Goal: Find specific page/section: Find specific page/section

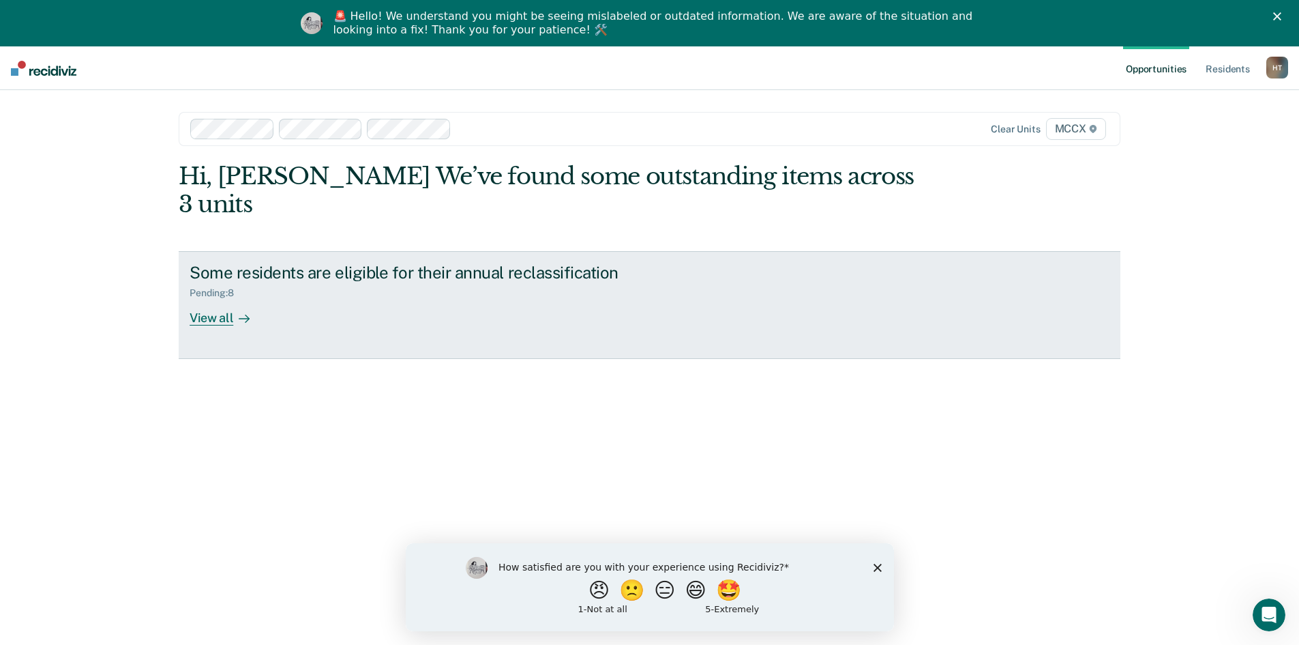
click at [355, 290] on div "Some residents are eligible for their annual reclassification Pending : 8 View …" at bounding box center [446, 294] width 512 height 63
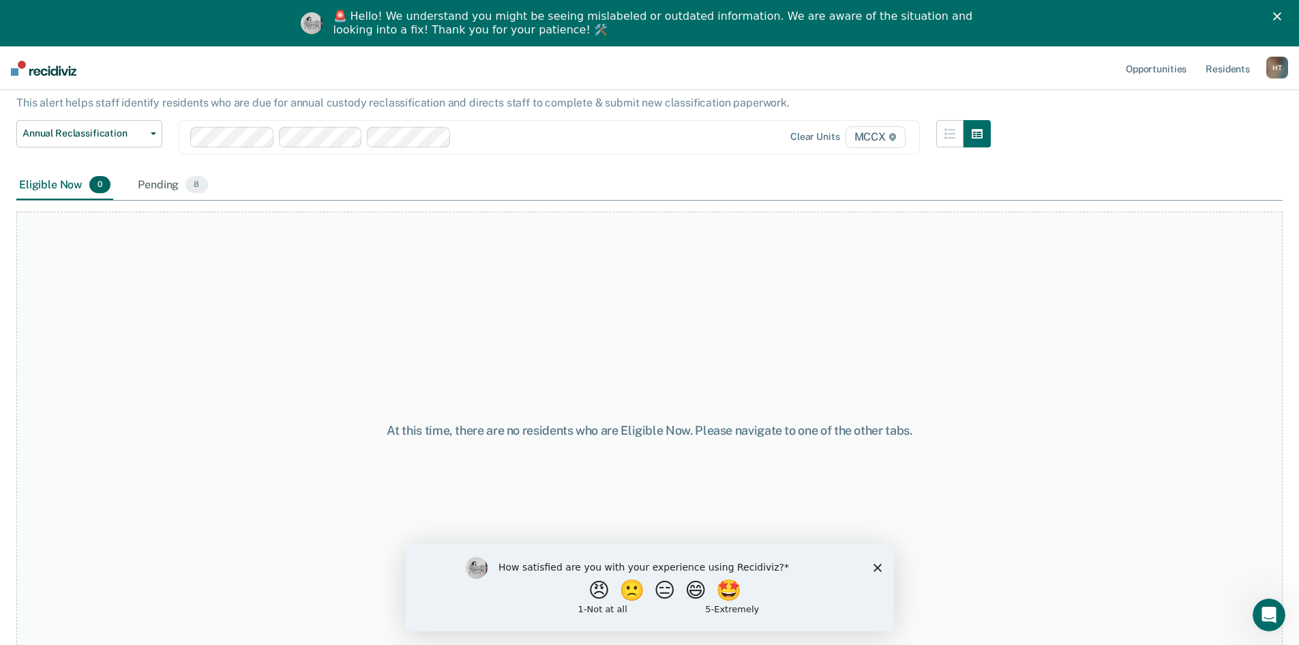
scroll to position [87, 0]
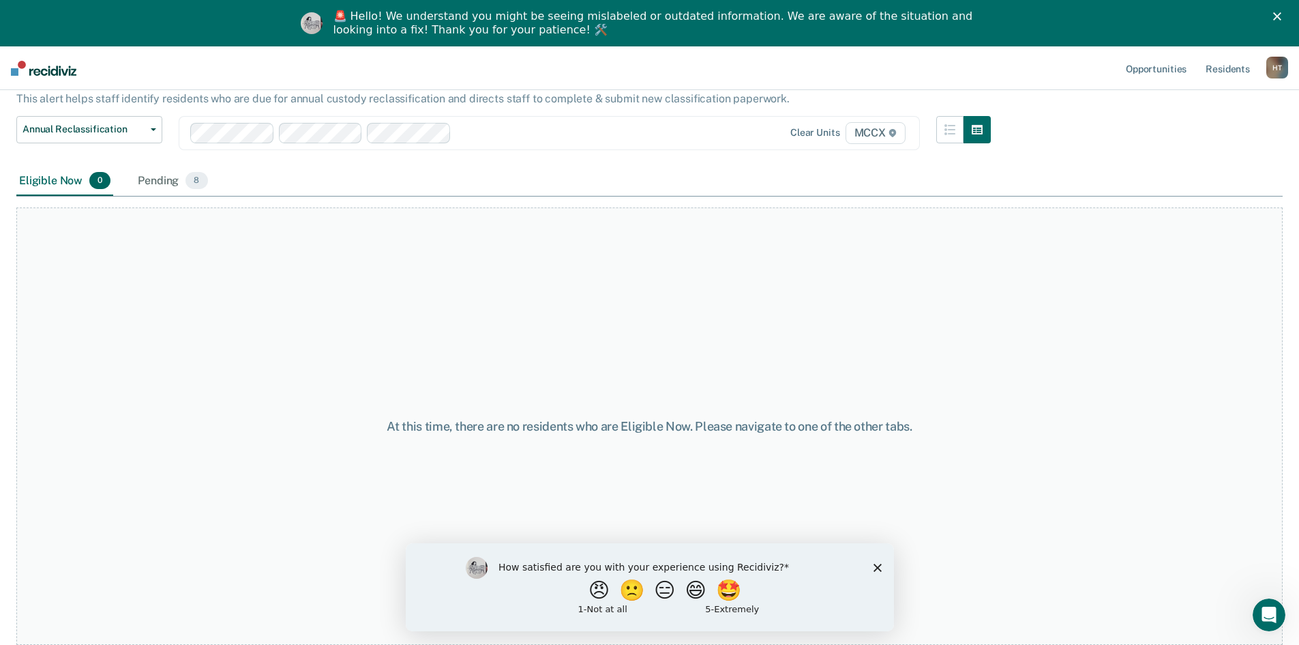
click at [875, 567] on icon "Close survey" at bounding box center [877, 567] width 8 height 8
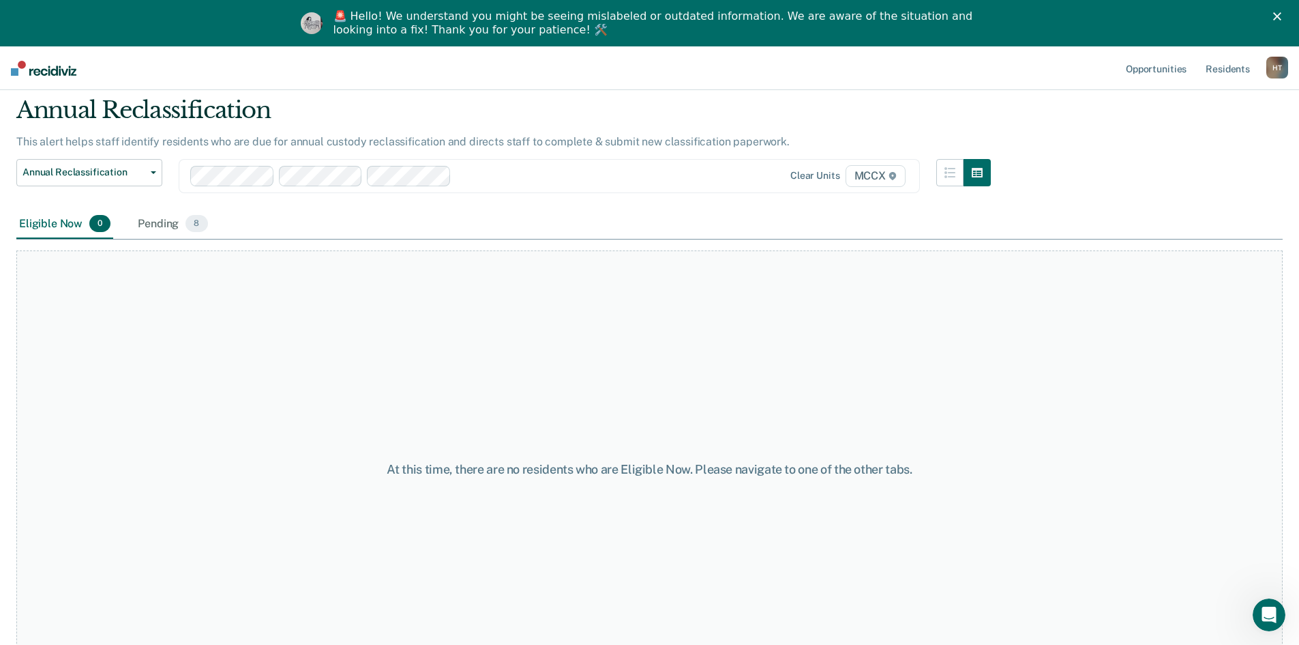
scroll to position [0, 0]
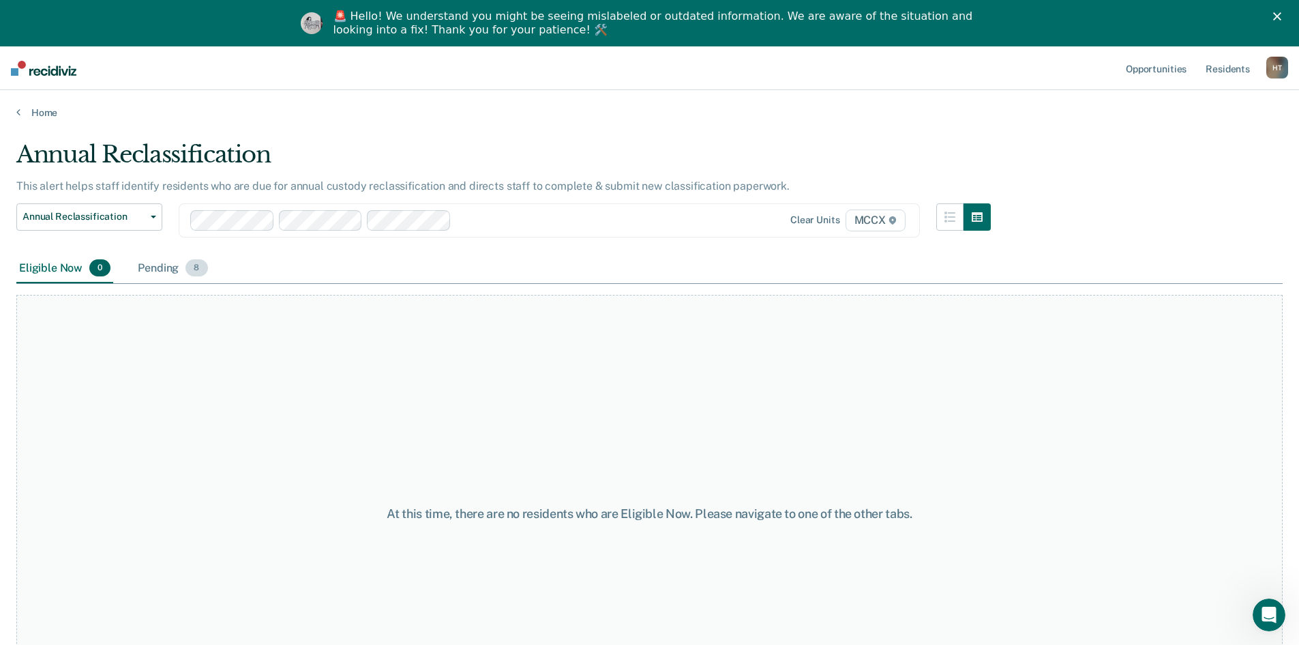
click at [161, 267] on div "Pending 8" at bounding box center [172, 269] width 75 height 30
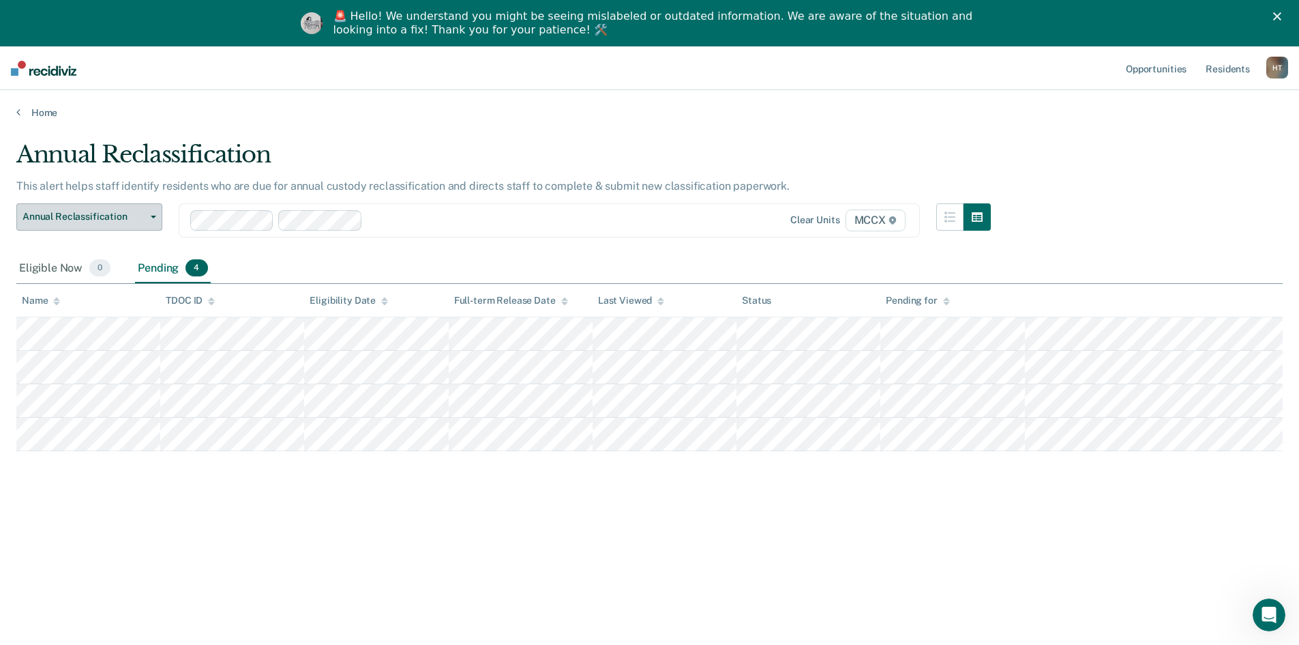
click at [147, 209] on button "Annual Reclassification" at bounding box center [89, 216] width 146 height 27
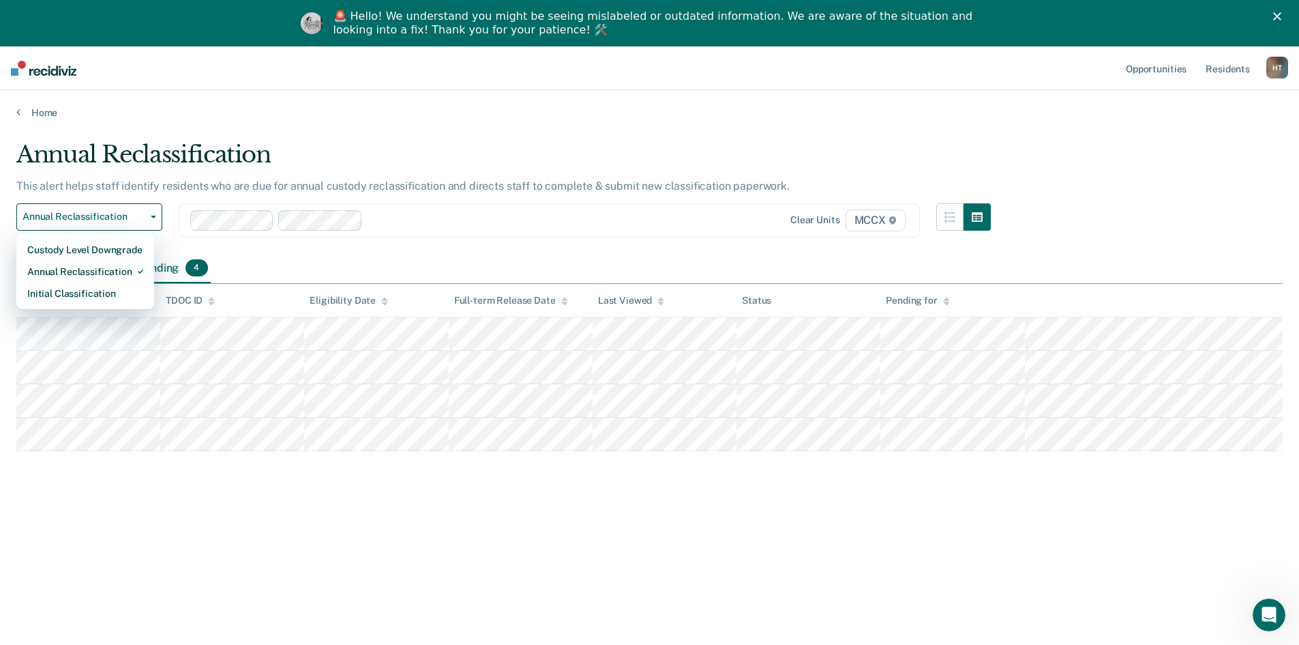
click at [268, 250] on div "Annual Reclassification Custody Level Downgrade Annual Reclassification Initial…" at bounding box center [503, 228] width 975 height 50
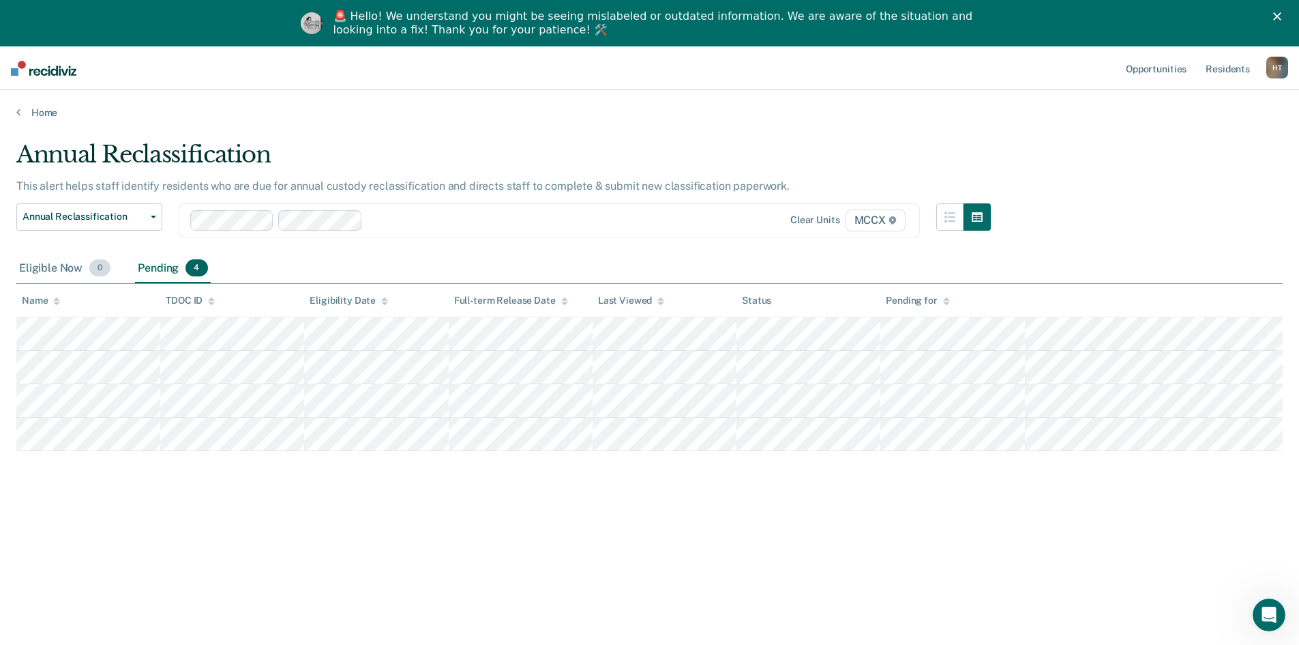
click at [61, 267] on div "Eligible Now 0" at bounding box center [64, 269] width 97 height 30
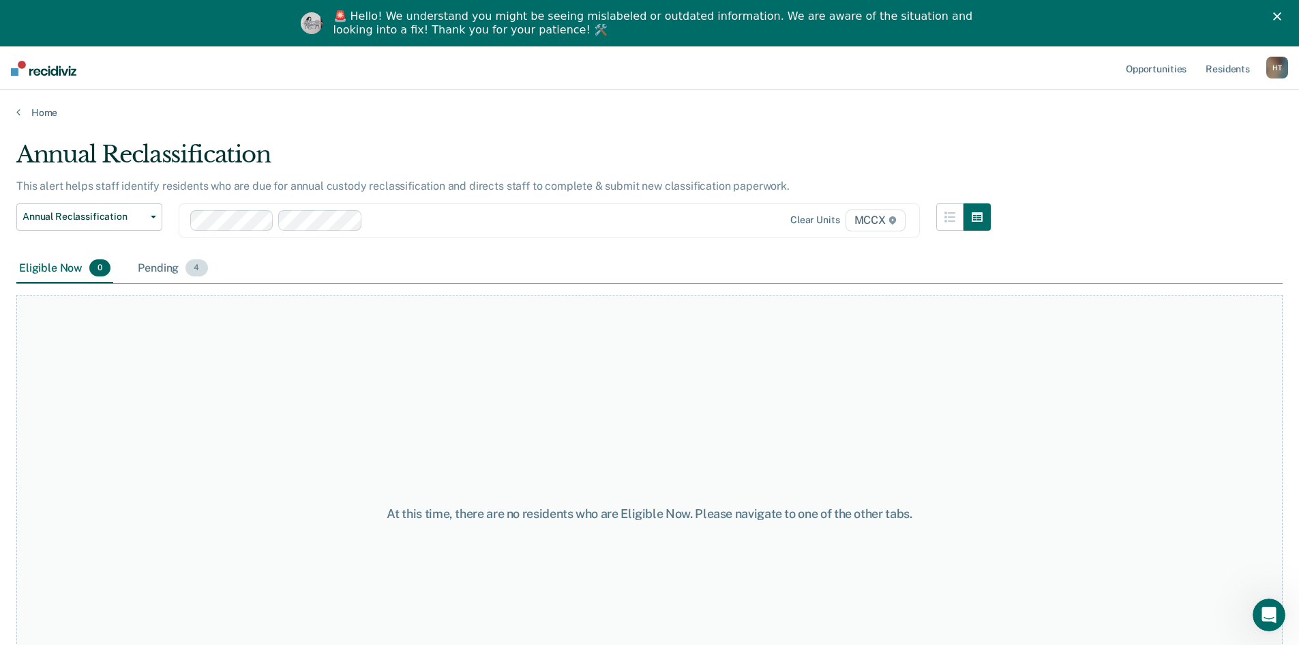
click at [155, 268] on div "Pending 4" at bounding box center [172, 269] width 75 height 30
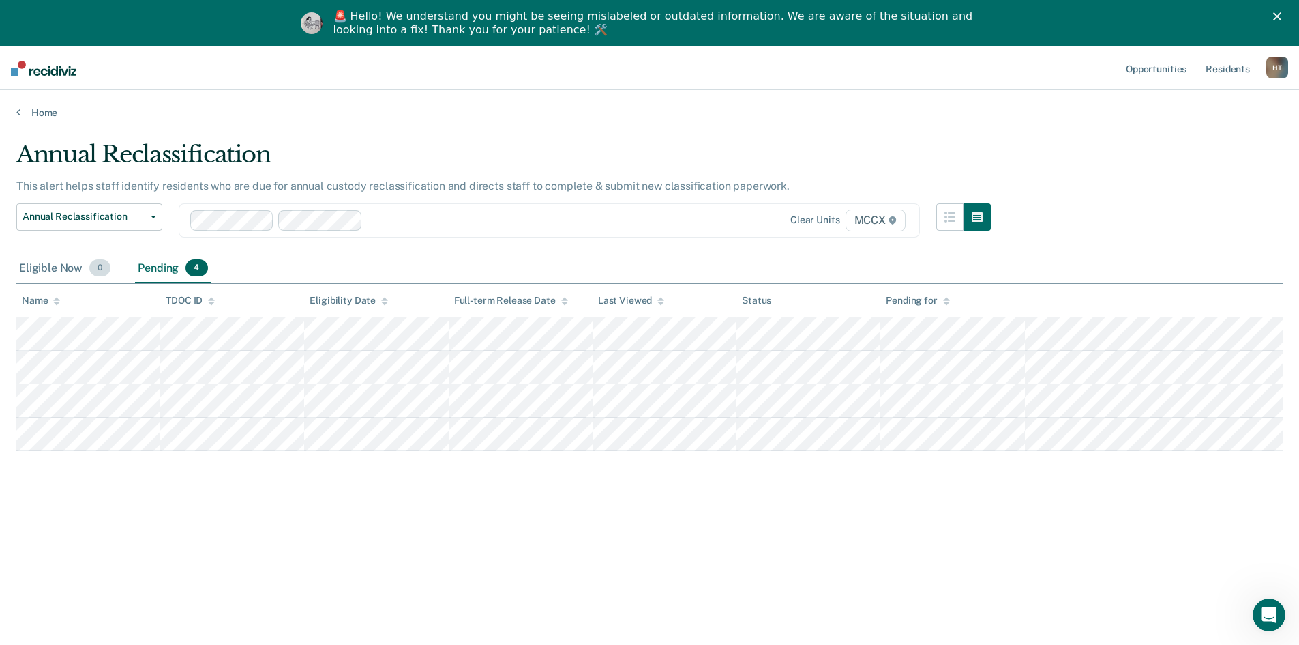
click at [52, 265] on div "Eligible Now 0" at bounding box center [64, 269] width 97 height 30
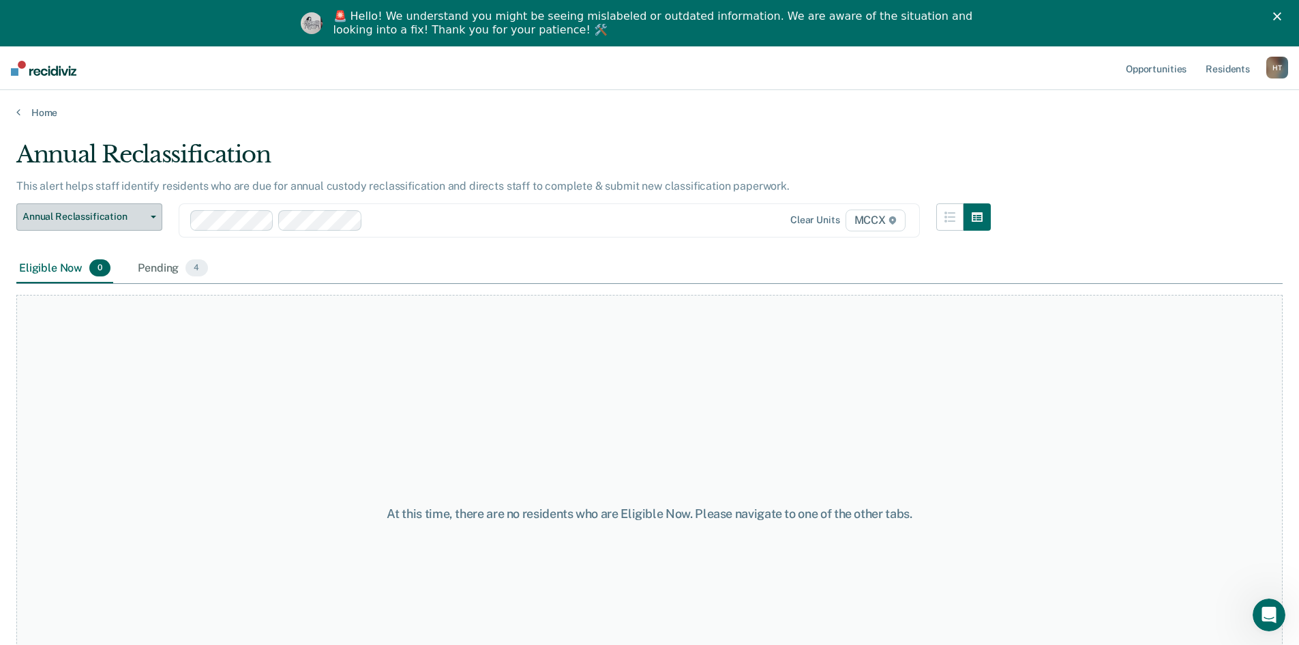
click at [146, 218] on button "Annual Reclassification" at bounding box center [89, 216] width 146 height 27
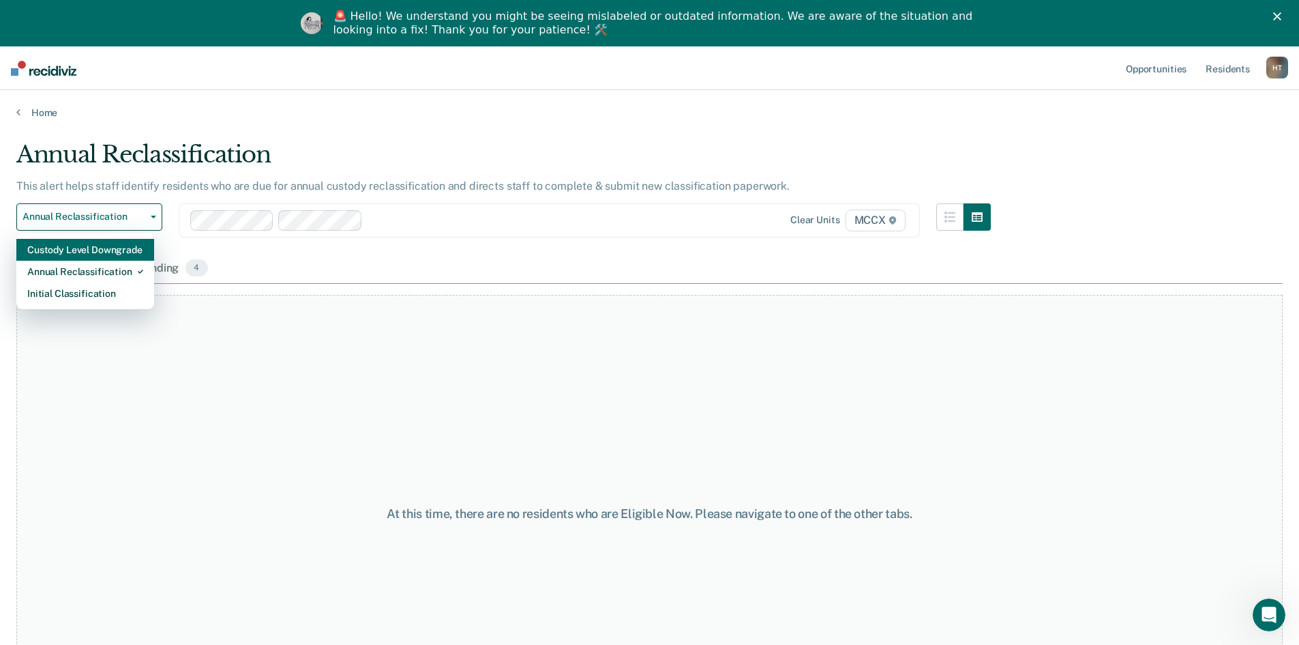
click at [104, 247] on div "Custody Level Downgrade" at bounding box center [85, 250] width 116 height 22
